Goal: Download file/media

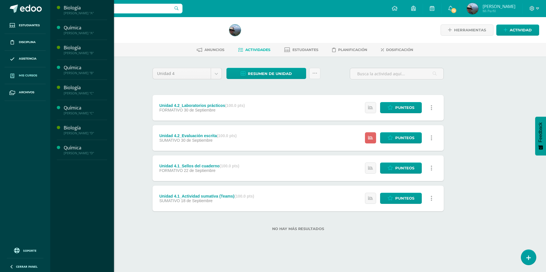
click at [32, 73] on link "Mis cursos" at bounding box center [25, 75] width 41 height 17
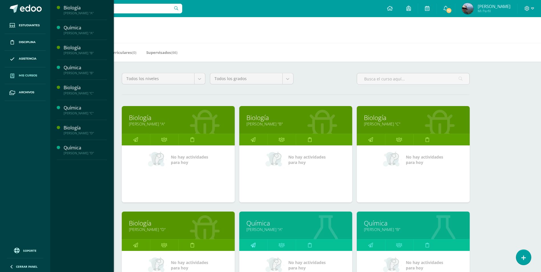
scroll to position [86, 0]
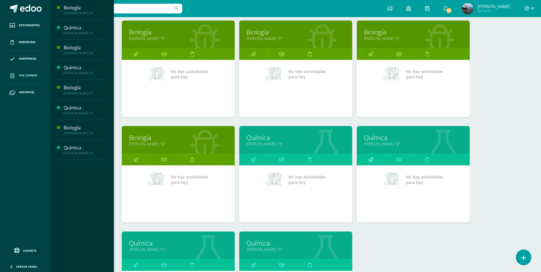
click at [369, 160] on icon at bounding box center [370, 159] width 5 height 11
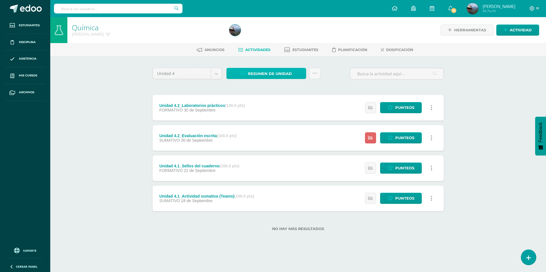
click at [263, 74] on span "Resumen de unidad" at bounding box center [270, 73] width 44 height 11
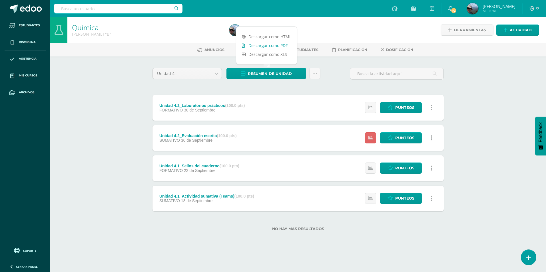
click at [268, 47] on link "Descargar como PDF" at bounding box center [266, 45] width 61 height 9
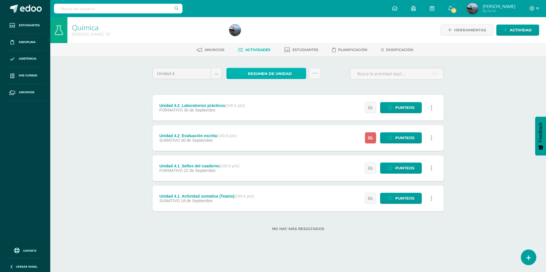
click at [263, 73] on span "Resumen de unidad" at bounding box center [270, 73] width 44 height 11
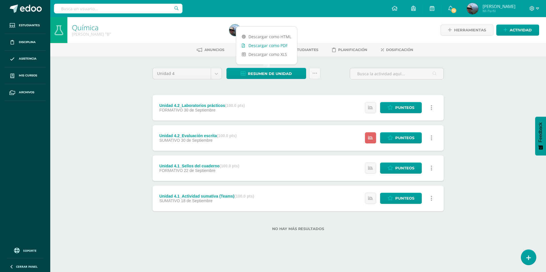
click at [262, 48] on link "Descargar como PDF" at bounding box center [266, 45] width 61 height 9
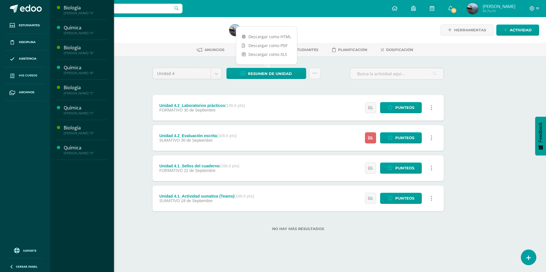
click at [32, 75] on span "Mis cursos" at bounding box center [28, 75] width 18 height 5
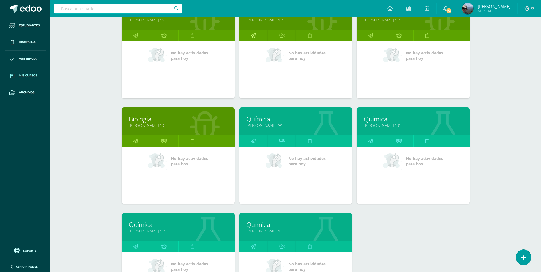
scroll to position [114, 0]
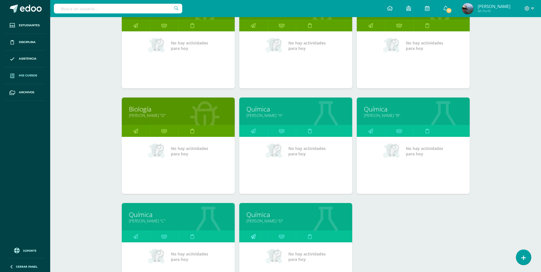
click at [256, 238] on link at bounding box center [253, 236] width 28 height 11
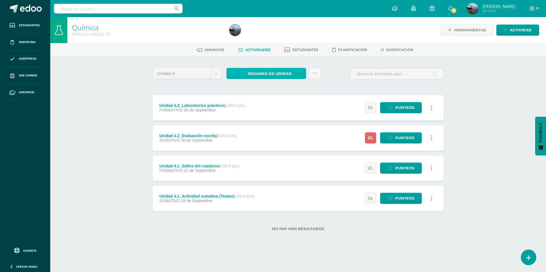
click at [266, 76] on span "Resumen de unidad" at bounding box center [270, 73] width 44 height 11
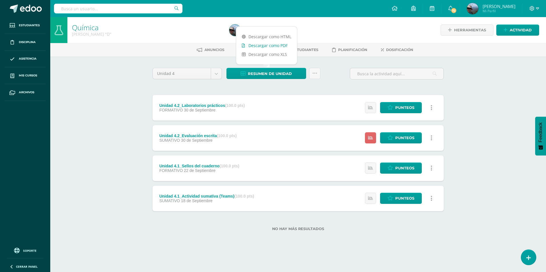
click at [272, 49] on link "Descargar como PDF" at bounding box center [266, 45] width 61 height 9
